Goal: Task Accomplishment & Management: Manage account settings

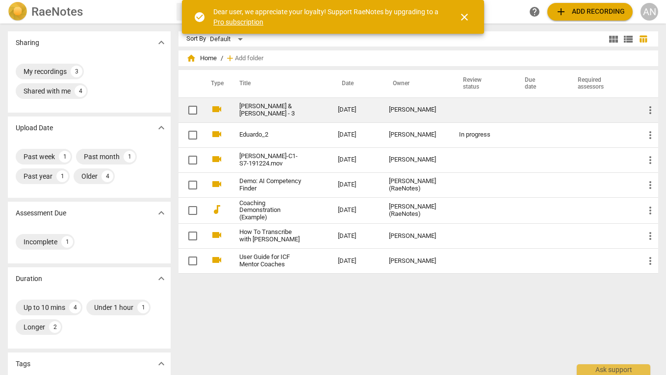
click at [332, 111] on td "[DATE]" at bounding box center [355, 110] width 51 height 25
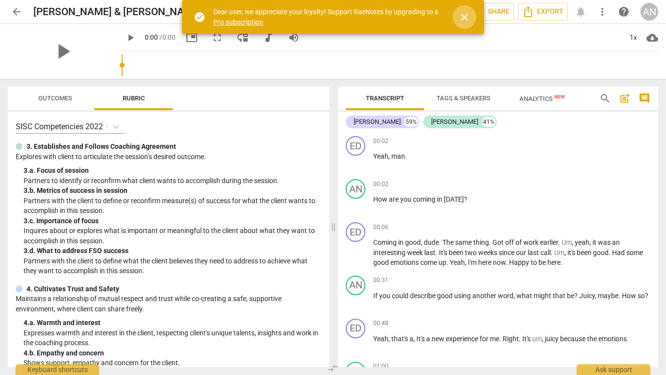
click at [460, 15] on span "close" at bounding box center [464, 17] width 12 height 12
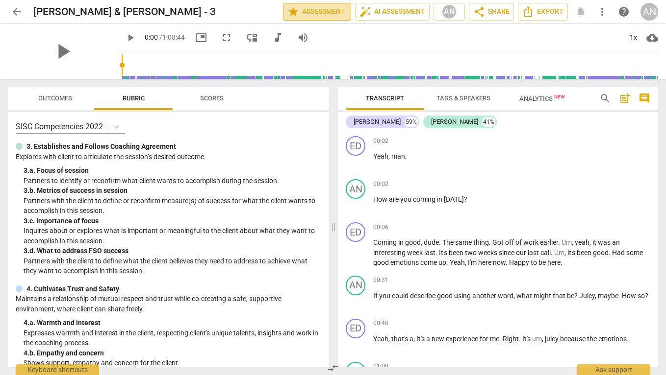
click at [319, 16] on span "star Assessment" at bounding box center [316, 12] width 59 height 12
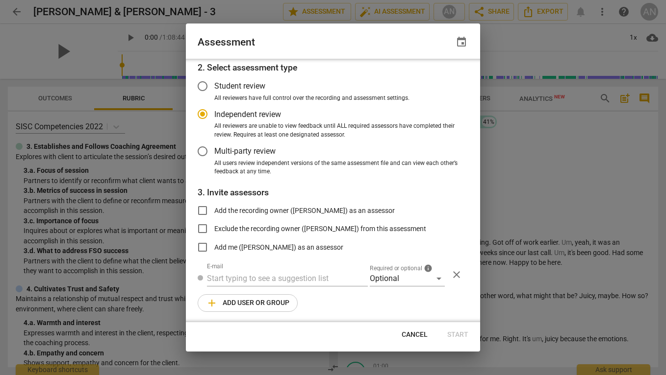
scroll to position [40, 0]
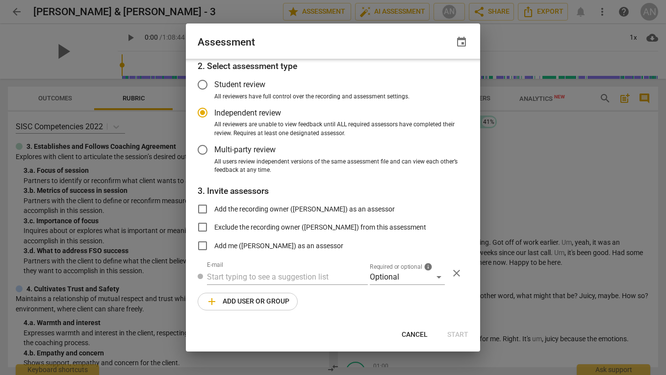
click at [415, 335] on span "Cancel" at bounding box center [414, 335] width 26 height 10
radio input "false"
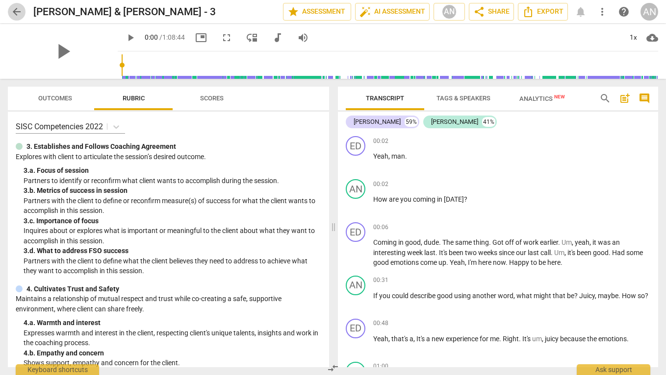
click at [23, 16] on span "arrow_back" at bounding box center [17, 12] width 18 height 12
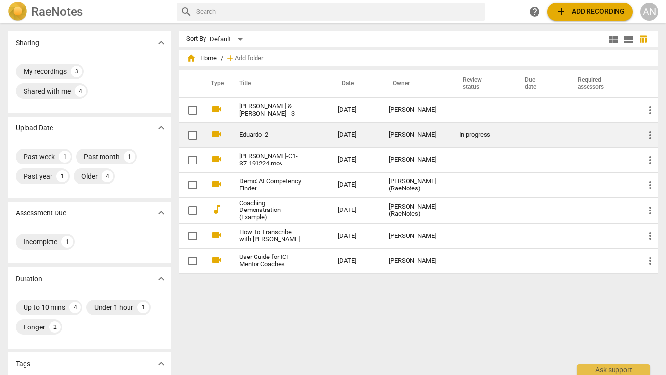
click at [289, 135] on link "Eduardo_2" at bounding box center [270, 134] width 63 height 7
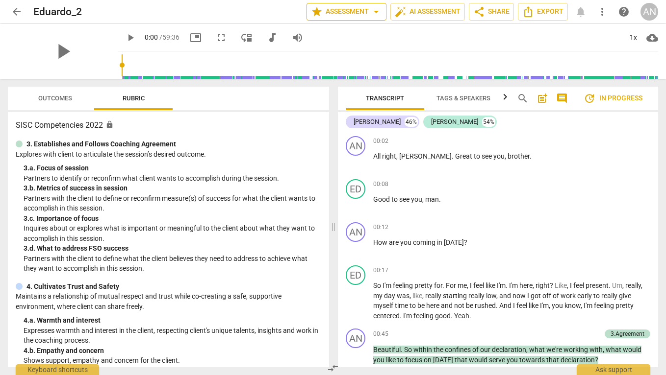
click at [375, 15] on span "arrow_drop_down" at bounding box center [376, 12] width 12 height 12
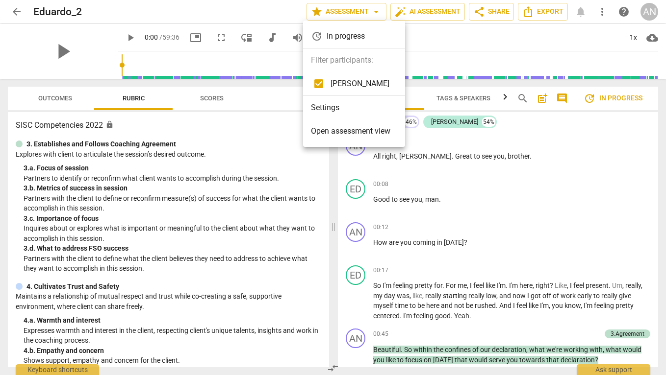
click at [336, 107] on li "Settings" at bounding box center [354, 108] width 102 height 24
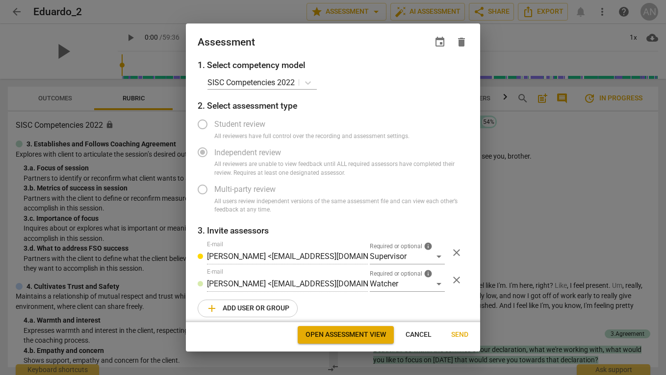
click at [513, 150] on div at bounding box center [333, 187] width 666 height 375
radio input "false"
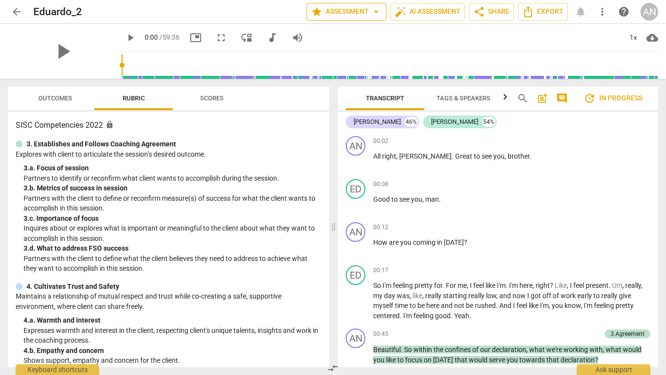
click at [376, 14] on span "arrow_drop_down" at bounding box center [376, 12] width 12 height 12
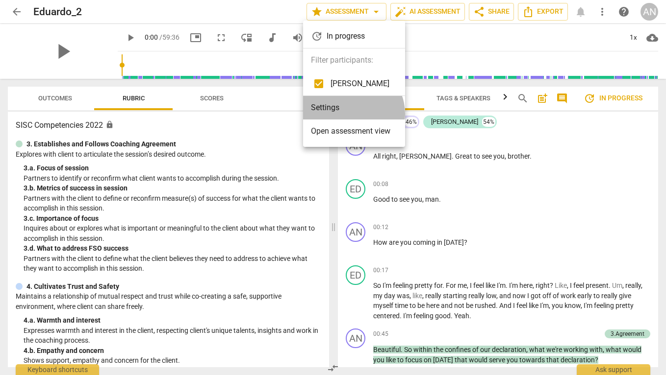
click at [351, 114] on li "Settings" at bounding box center [354, 108] width 102 height 24
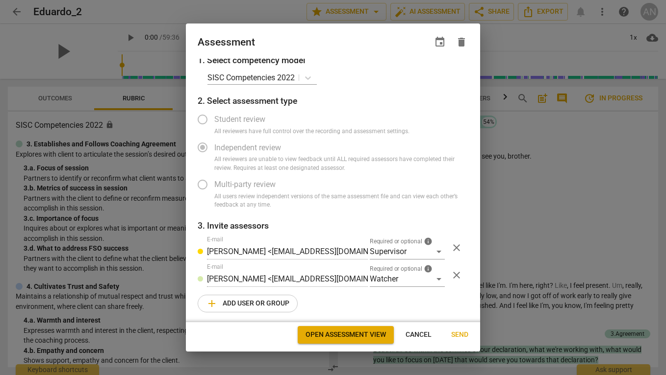
radio input "false"
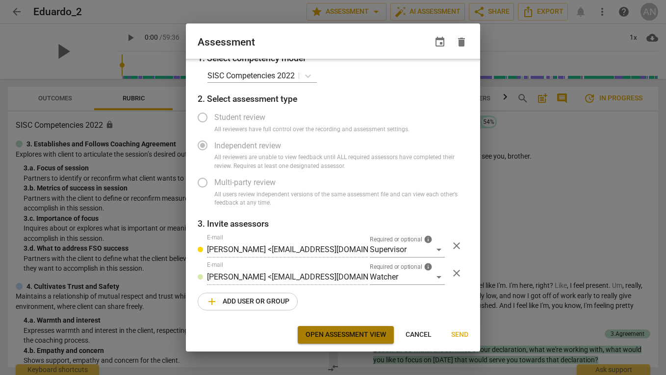
click at [344, 331] on span "Open assessment view" at bounding box center [345, 335] width 80 height 10
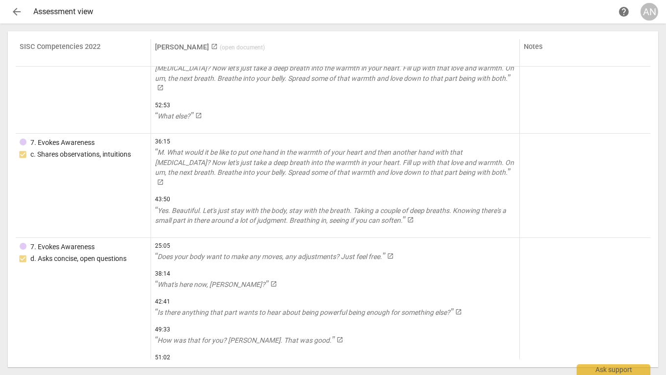
scroll to position [855, 0]
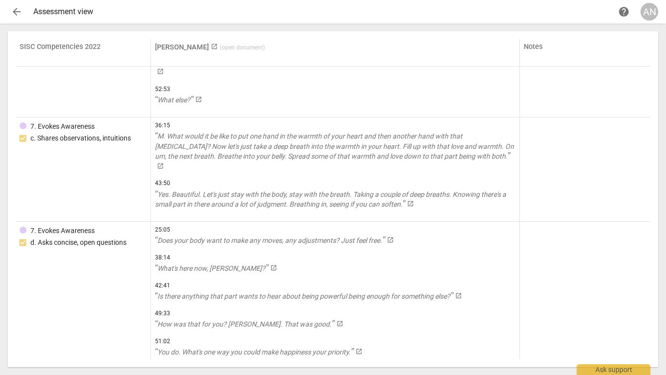
click at [21, 14] on span "arrow_back" at bounding box center [17, 12] width 12 height 12
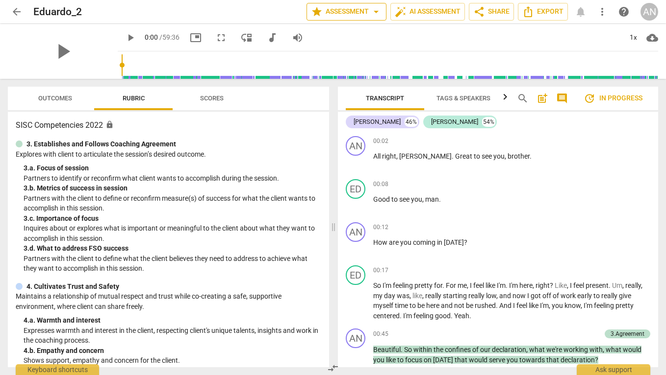
click at [375, 18] on button "star Assessment arrow_drop_down" at bounding box center [346, 12] width 80 height 18
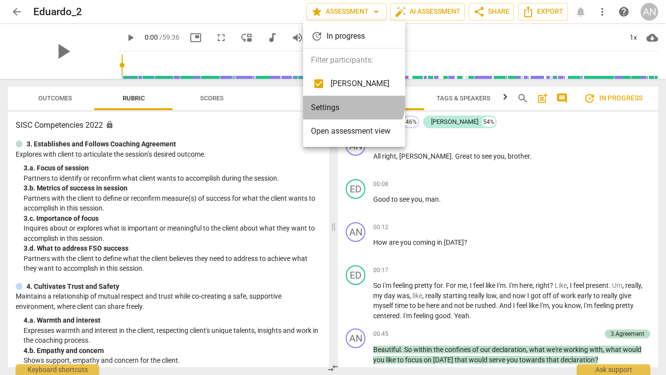
click at [342, 100] on li "Settings" at bounding box center [354, 108] width 102 height 24
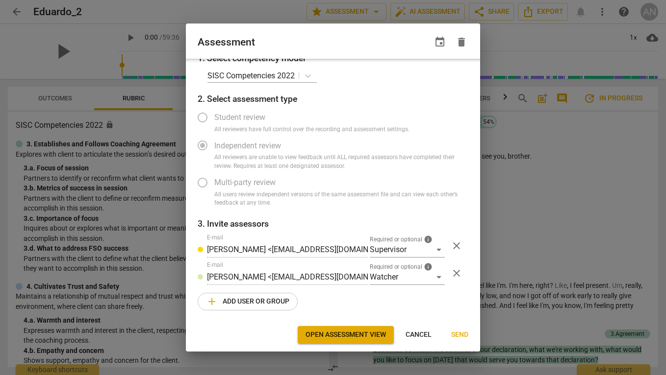
scroll to position [0, 0]
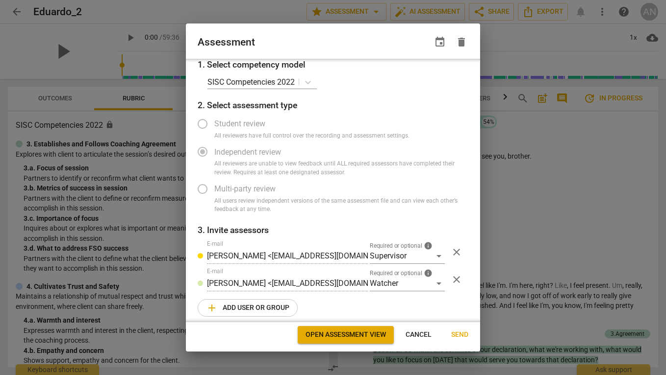
radio input "false"
